Goal: Transaction & Acquisition: Purchase product/service

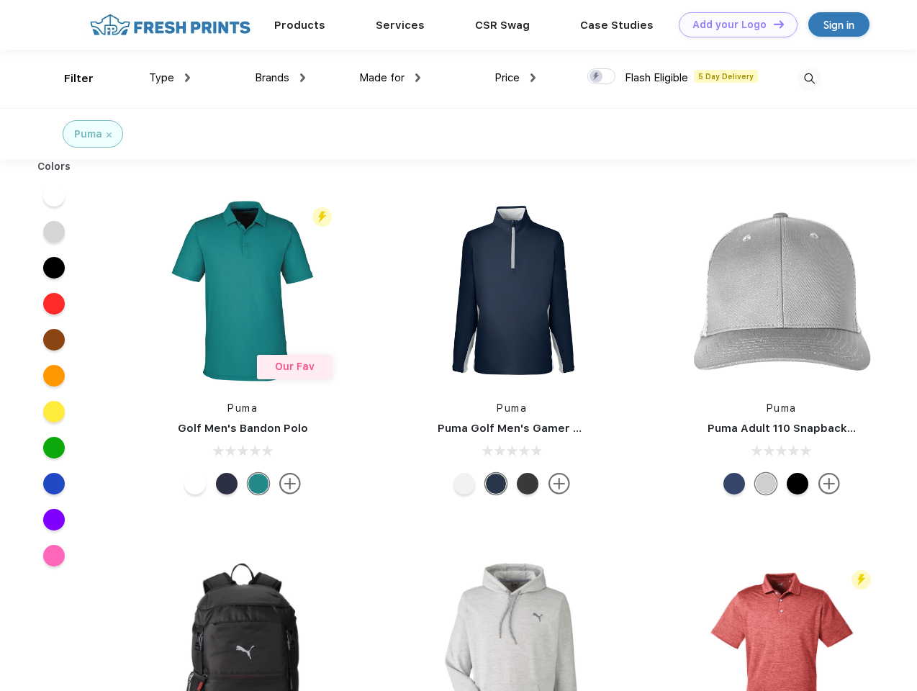
click at [733, 24] on link "Add your Logo Design Tool" at bounding box center [738, 24] width 119 height 25
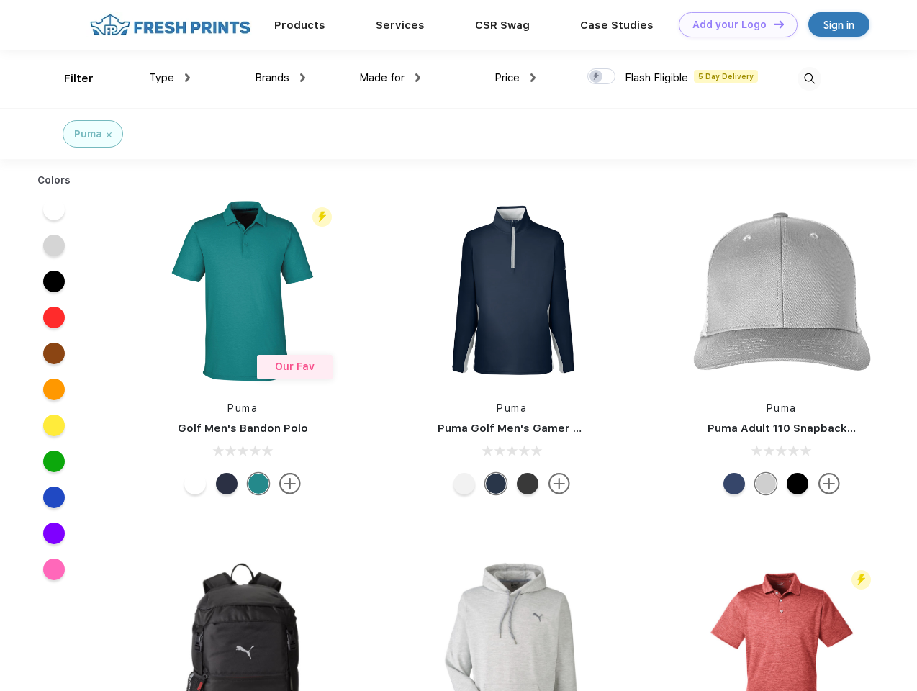
click at [0, 0] on div "Design Tool" at bounding box center [0, 0] width 0 height 0
click at [772, 24] on link "Add your Logo Design Tool" at bounding box center [738, 24] width 119 height 25
click at [69, 78] on div "Filter" at bounding box center [79, 79] width 30 height 17
click at [170, 78] on span "Type" at bounding box center [161, 77] width 25 height 13
click at [280, 78] on span "Brands" at bounding box center [272, 77] width 35 height 13
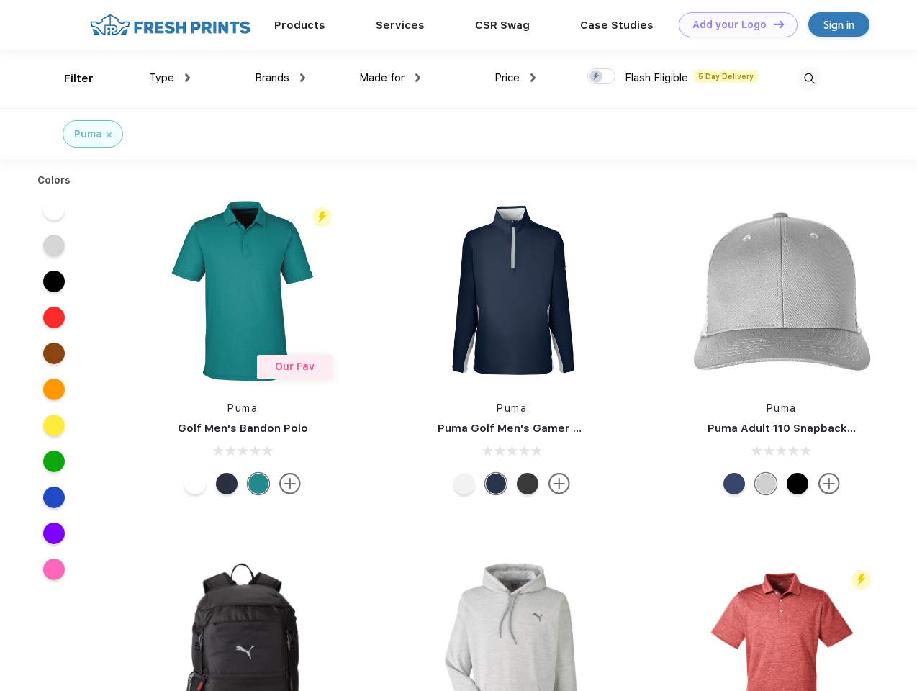
click at [390, 78] on span "Made for" at bounding box center [381, 77] width 45 height 13
click at [515, 78] on span "Price" at bounding box center [507, 77] width 25 height 13
click at [602, 77] on div at bounding box center [601, 76] width 28 height 16
click at [597, 77] on input "checkbox" at bounding box center [591, 72] width 9 height 9
click at [809, 78] on img at bounding box center [810, 79] width 24 height 24
